Goal: Navigation & Orientation: Find specific page/section

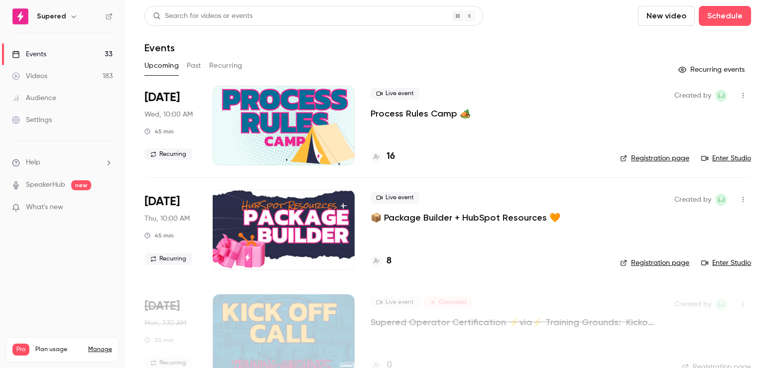
click at [43, 77] on div "Videos" at bounding box center [29, 76] width 35 height 10
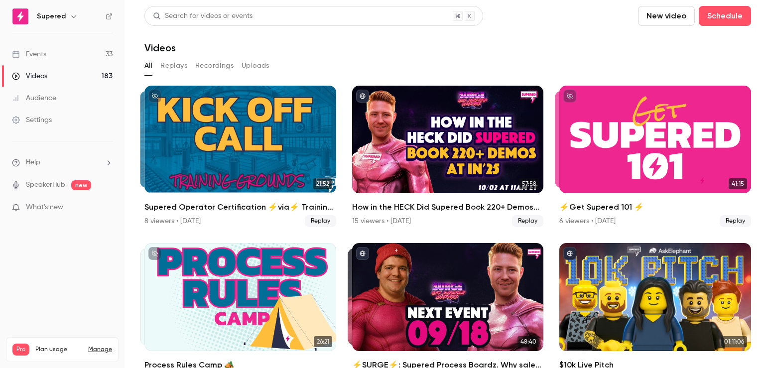
click at [32, 55] on div "Events" at bounding box center [29, 54] width 34 height 10
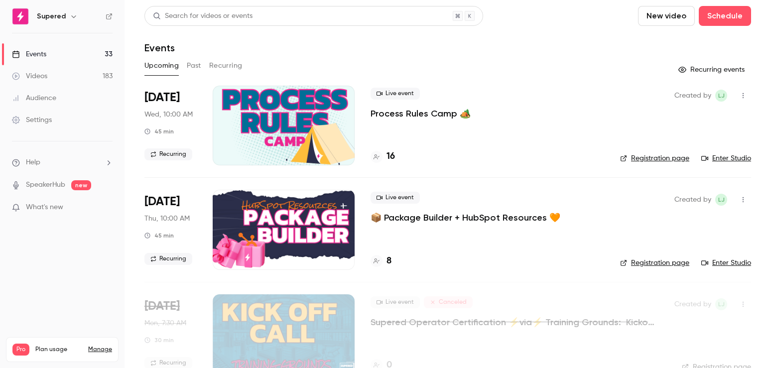
click at [727, 157] on link "Enter Studio" at bounding box center [726, 158] width 50 height 10
